Goal: Transaction & Acquisition: Purchase product/service

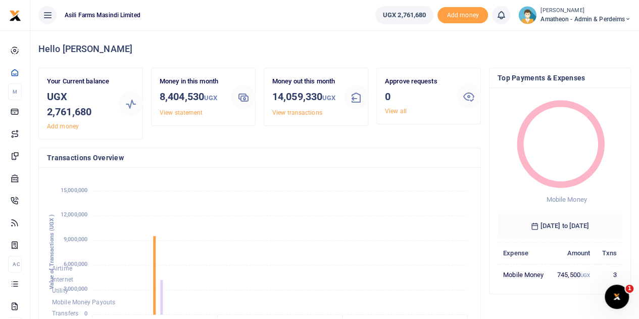
scroll to position [8, 8]
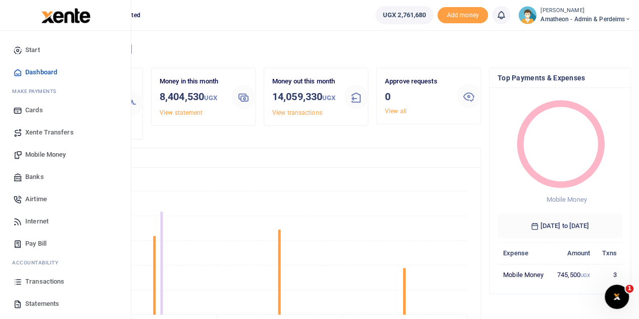
click at [35, 282] on span "Transactions" at bounding box center [44, 281] width 39 height 10
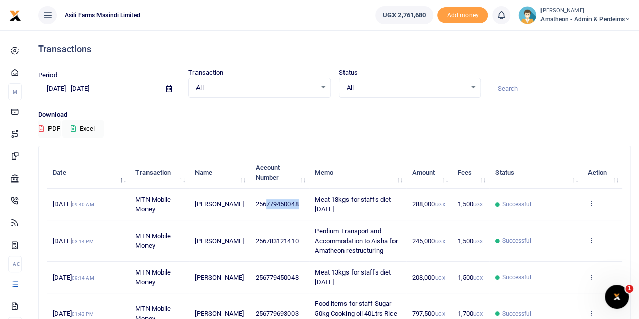
drag, startPoint x: 293, startPoint y: 204, endPoint x: 260, endPoint y: 205, distance: 33.9
click at [260, 205] on span "256779450048" at bounding box center [276, 204] width 43 height 8
copy span "779450048"
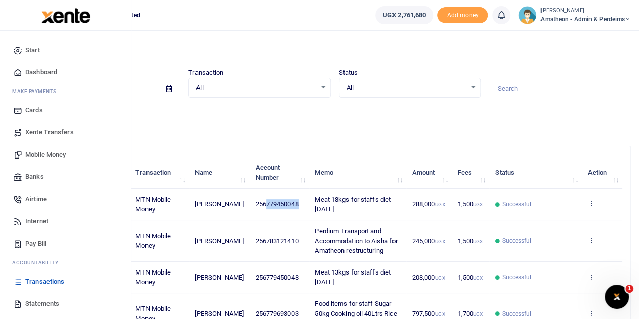
click at [39, 155] on span "Mobile Money" at bounding box center [45, 155] width 40 height 10
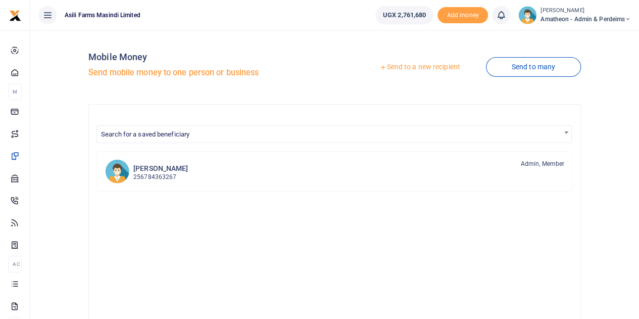
click at [406, 69] on link "Send to a new recipient" at bounding box center [420, 67] width 132 height 18
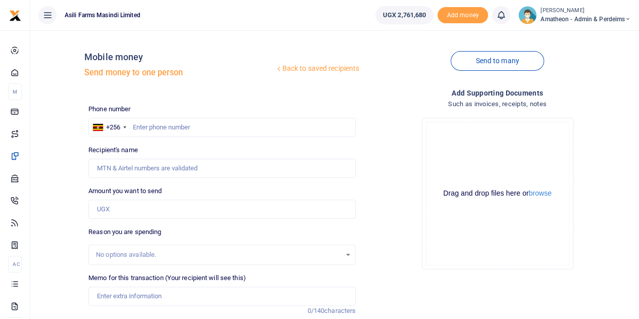
click at [539, 194] on div at bounding box center [319, 159] width 639 height 319
click at [539, 194] on button "browse" at bounding box center [540, 193] width 23 height 8
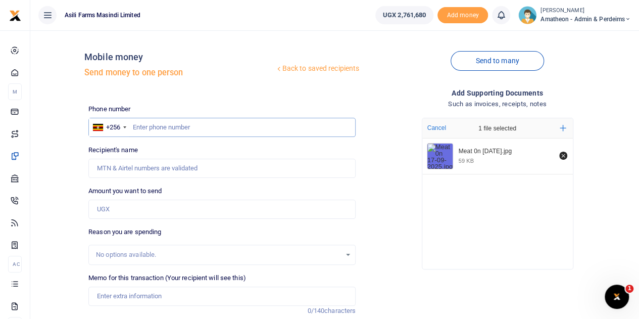
click at [157, 129] on input "text" at bounding box center [221, 127] width 267 height 19
paste input "779450048"
type input "779450048"
type input "[PERSON_NAME]"
type input "779450048"
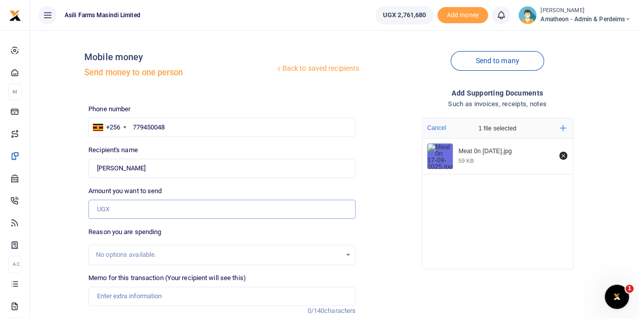
click at [133, 210] on input "Amount you want to send" at bounding box center [221, 209] width 267 height 19
type input "288,000"
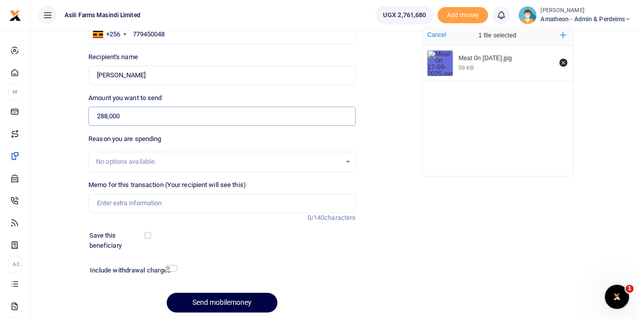
scroll to position [127, 0]
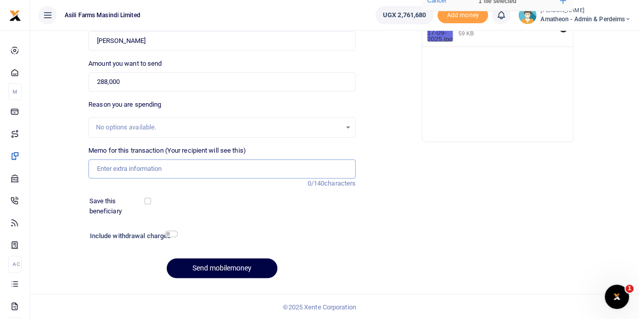
click at [117, 172] on input "Memo for this transaction (Your recipient will see this)" at bounding box center [221, 168] width 267 height 19
drag, startPoint x: 204, startPoint y: 167, endPoint x: 207, endPoint y: 175, distance: 9.0
click at [205, 168] on input "Meat 18kgs for staffs diet Sunday 15th Sep 2025" at bounding box center [221, 168] width 267 height 19
type input "Meat 18kgs for staffs diet Sunday 17th Sep 2025"
click at [226, 263] on button "Send mobilemoney" at bounding box center [222, 268] width 111 height 20
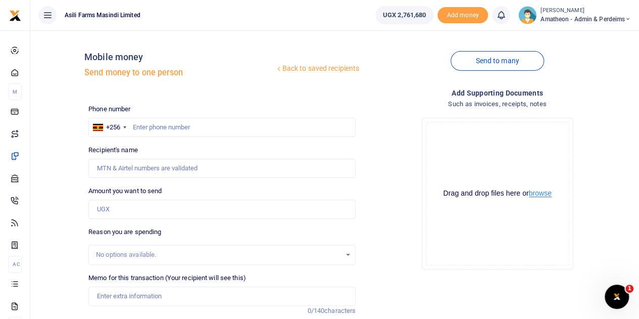
click at [539, 193] on button "browse" at bounding box center [540, 193] width 23 height 8
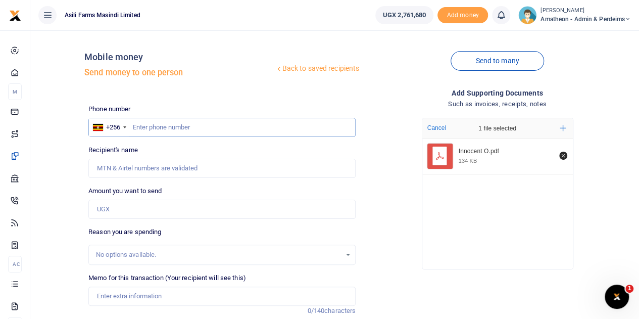
click at [191, 124] on input "text" at bounding box center [221, 127] width 267 height 19
type input "779693003"
type input "[PERSON_NAME]"
type input "779693003"
click at [168, 209] on input "Amount you want to send" at bounding box center [221, 209] width 267 height 19
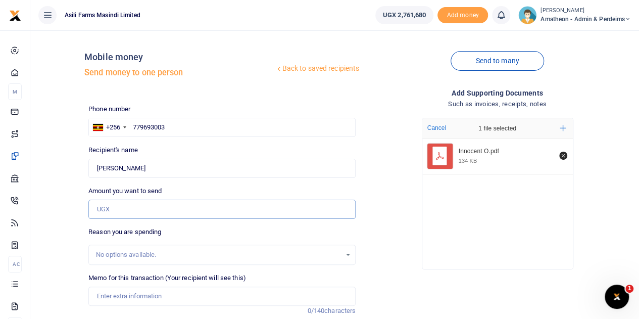
click at [140, 211] on input "Amount you want to send" at bounding box center [221, 209] width 267 height 19
click at [119, 209] on input "Amount you want to send" at bounding box center [221, 209] width 267 height 19
click at [184, 217] on input "857,500" at bounding box center [221, 209] width 267 height 19
type input "857,500"
click at [179, 247] on div "No options available." at bounding box center [221, 254] width 267 height 20
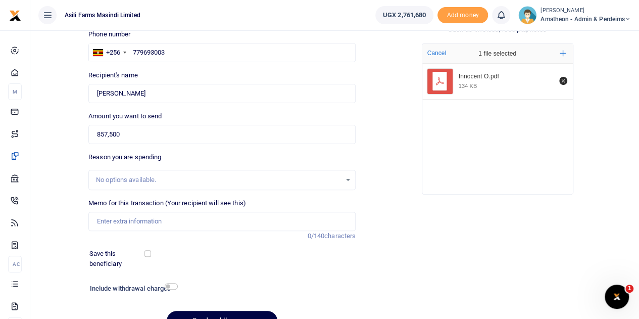
scroll to position [101, 0]
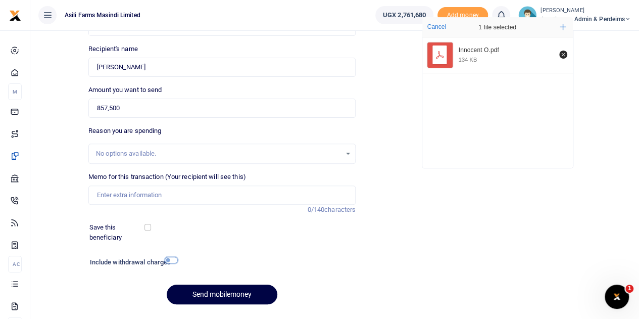
click at [167, 257] on input "checkbox" at bounding box center [171, 260] width 13 height 7
checkbox input "true"
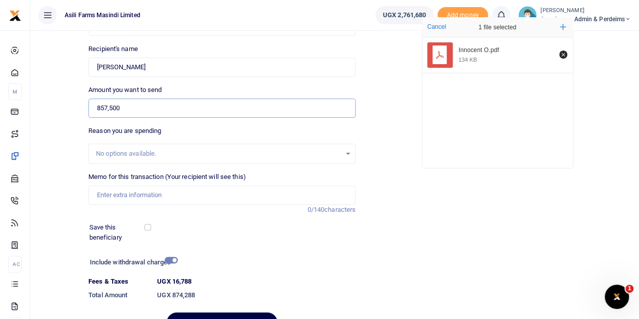
drag, startPoint x: 124, startPoint y: 107, endPoint x: 100, endPoint y: 107, distance: 24.2
click at [100, 107] on input "857,500" at bounding box center [221, 107] width 267 height 19
type input "875,000"
click at [234, 249] on div "Phone number +256 Uganda +256 779693003 Phone is required. Recipient's name Fou…" at bounding box center [221, 171] width 275 height 337
click at [170, 260] on input "checkbox" at bounding box center [171, 260] width 13 height 7
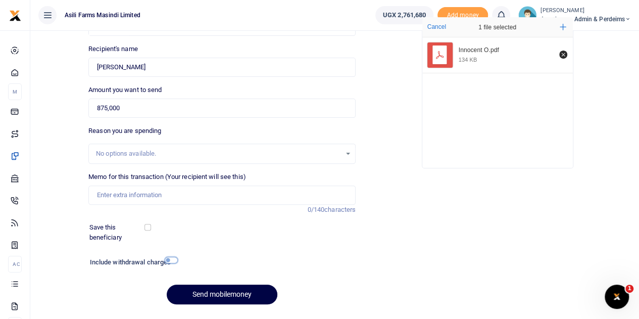
click at [170, 260] on input "checkbox" at bounding box center [171, 260] width 13 height 7
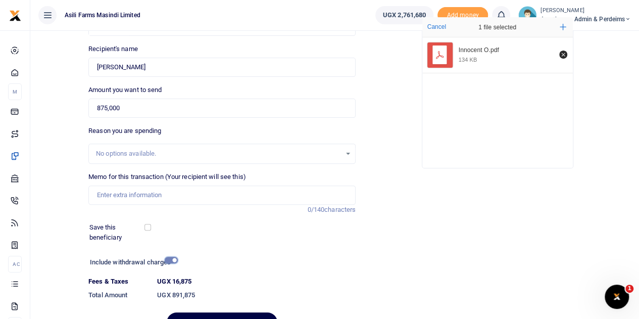
click at [170, 260] on input "checkbox" at bounding box center [171, 260] width 13 height 7
checkbox input "false"
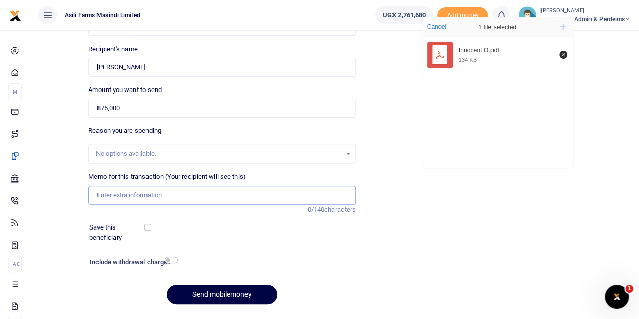
click at [145, 196] on input "Memo for this transaction (Your recipient will see this)" at bounding box center [221, 194] width 267 height 19
click at [127, 195] on input "Memo for this transaction (Your recipient will see this)" at bounding box center [221, 194] width 267 height 19
type input "Rice Sugar Cooking oil Sugar Salt and Royco"
drag, startPoint x: 220, startPoint y: 198, endPoint x: 224, endPoint y: 293, distance: 96.1
click at [224, 293] on button "Send mobilemoney" at bounding box center [222, 294] width 111 height 20
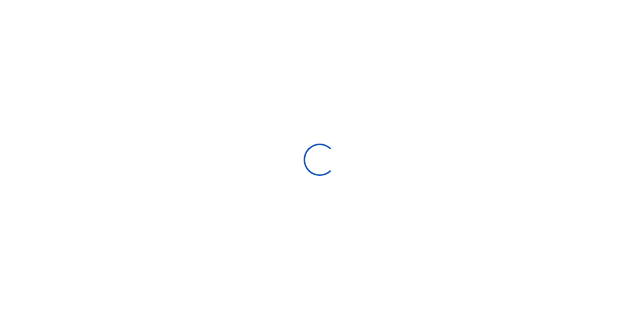
scroll to position [101, 0]
select select
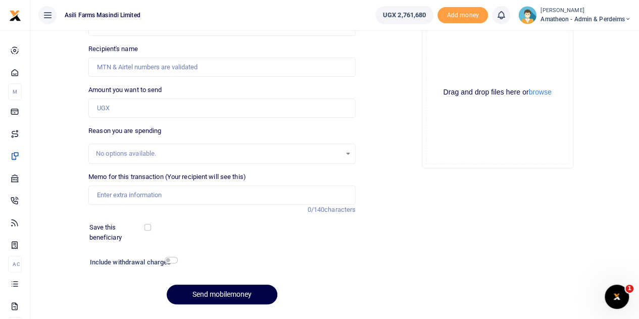
scroll to position [0, 0]
click at [544, 92] on button "browse" at bounding box center [540, 92] width 23 height 8
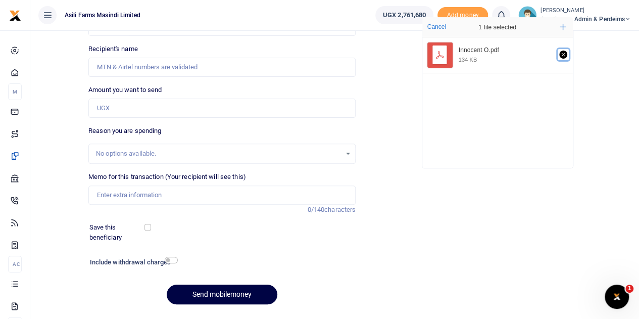
click at [564, 56] on icon "Remove file" at bounding box center [563, 55] width 4 height 4
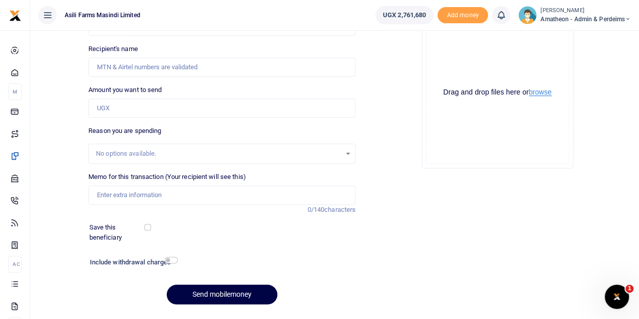
click at [540, 93] on button "browse" at bounding box center [540, 92] width 23 height 8
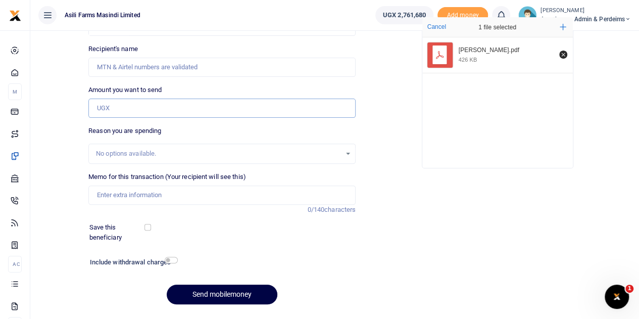
click at [122, 107] on input "Amount you want to send" at bounding box center [221, 107] width 267 height 19
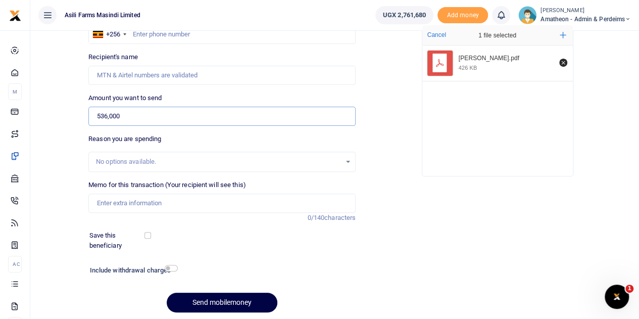
scroll to position [51, 0]
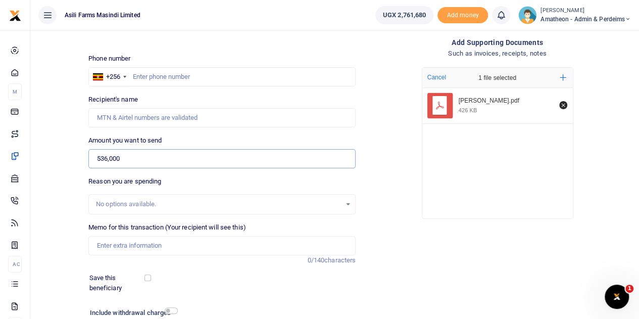
type input "536,000"
click at [150, 77] on input "text" at bounding box center [221, 76] width 267 height 19
type input "760446768"
type input "[PERSON_NAME]"
type input "760446768"
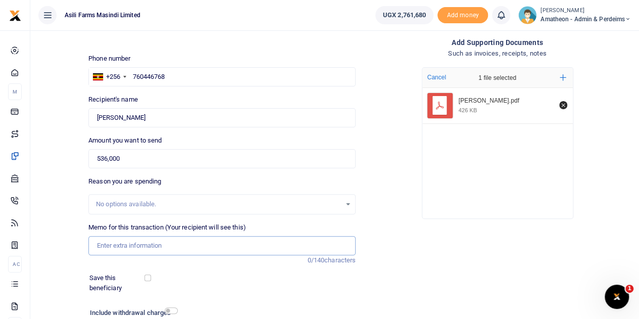
click at [118, 246] on input "Memo for this transaction (Your recipient will see this)" at bounding box center [221, 245] width 267 height 19
type input "Market items Vegetables Cassava Fish and other food items for staff"
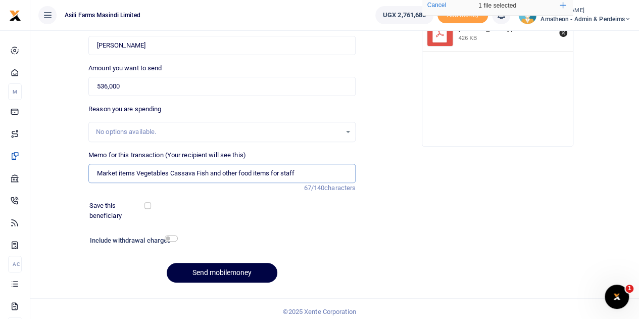
scroll to position [127, 0]
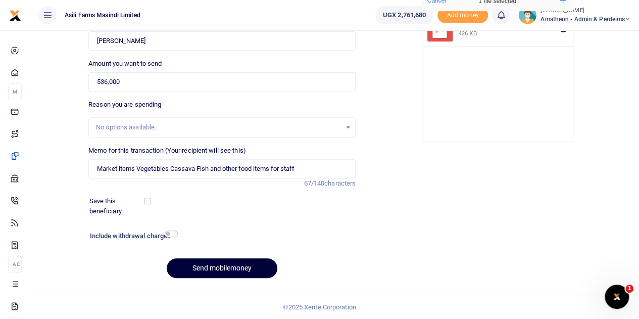
click at [221, 266] on button "Send mobilemoney" at bounding box center [222, 268] width 111 height 20
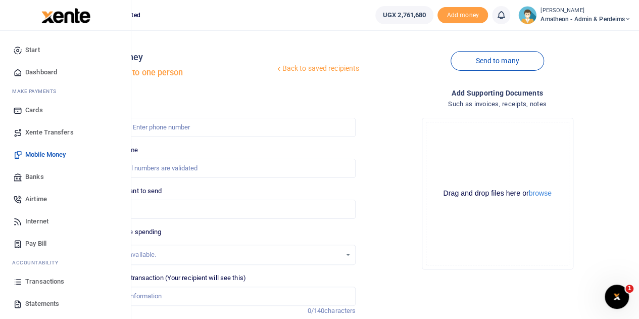
click at [34, 278] on span "Transactions" at bounding box center [44, 281] width 39 height 10
